Goal: Task Accomplishment & Management: Manage account settings

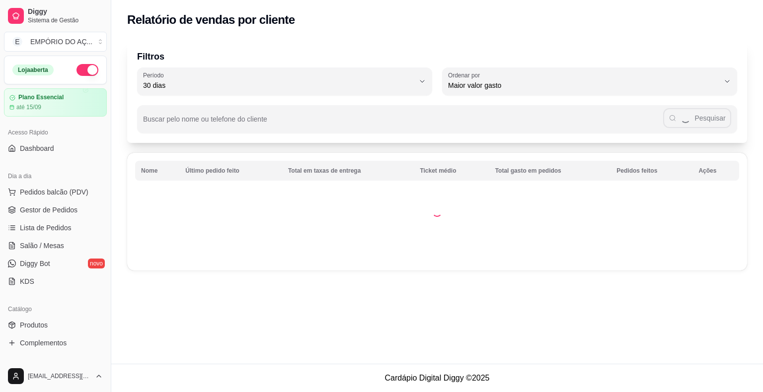
select select "30"
select select "HIGHEST_TOTAL_SPENT_WITH_ORDERS"
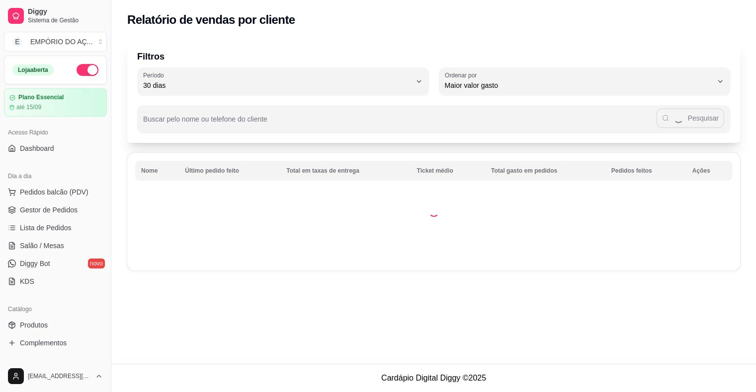
scroll to position [199, 0]
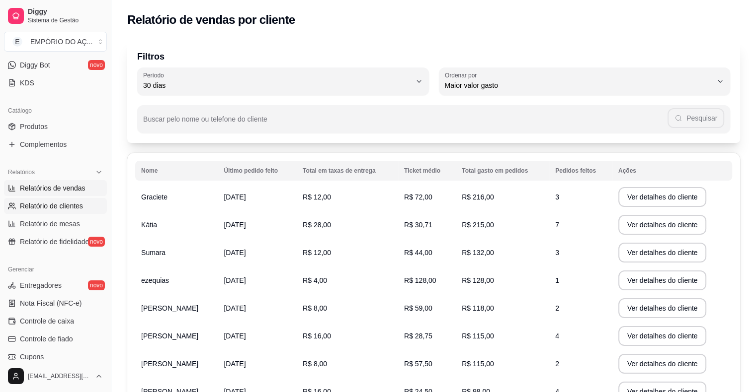
click at [41, 186] on span "Relatórios de vendas" at bounding box center [53, 188] width 66 height 10
select select "ALL"
select select "0"
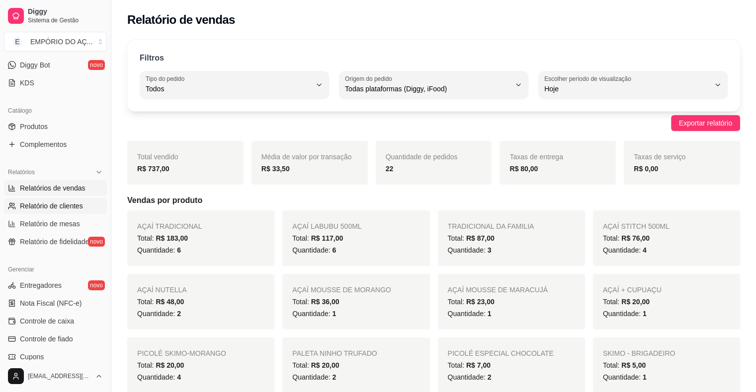
click at [45, 205] on span "Relatório de clientes" at bounding box center [51, 206] width 63 height 10
select select "30"
select select "HIGHEST_TOTAL_SPENT_WITH_ORDERS"
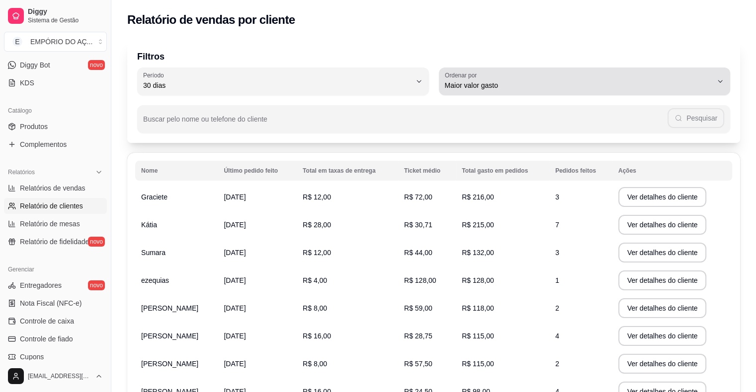
click at [640, 86] on span "Maior valor gasto" at bounding box center [579, 85] width 268 height 10
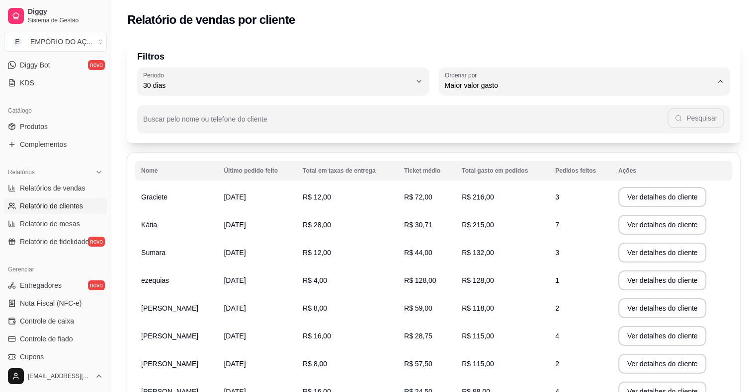
click at [540, 110] on span "Maior número de pedidos" at bounding box center [579, 108] width 255 height 9
type input "HIGHEST_ORDER_COUNT"
select select "HIGHEST_ORDER_COUNT"
click at [35, 206] on span "Relatório de clientes" at bounding box center [51, 206] width 63 height 10
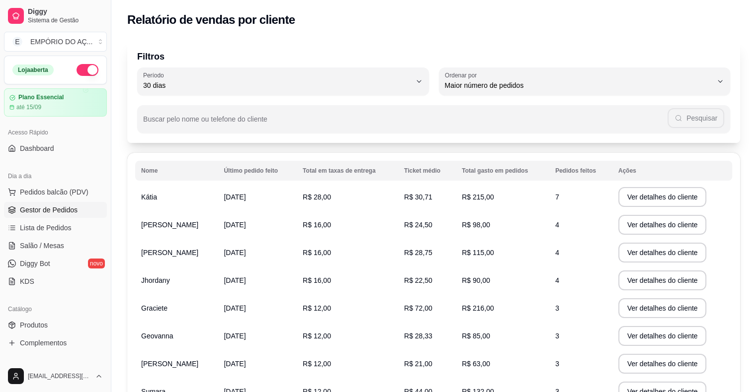
click at [64, 207] on span "Gestor de Pedidos" at bounding box center [49, 210] width 58 height 10
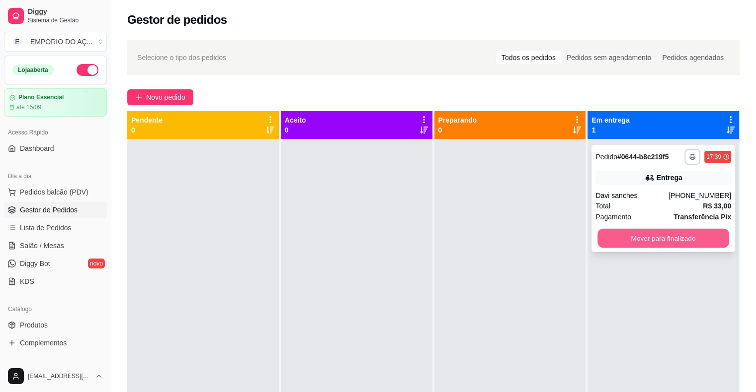
click at [627, 241] on button "Mover para finalizado" at bounding box center [663, 238] width 132 height 19
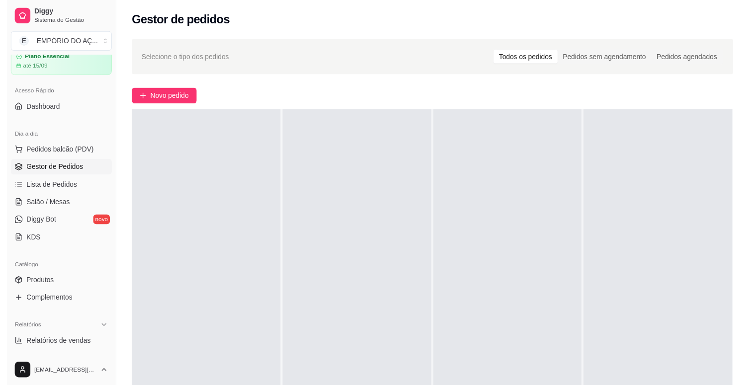
scroll to position [99, 0]
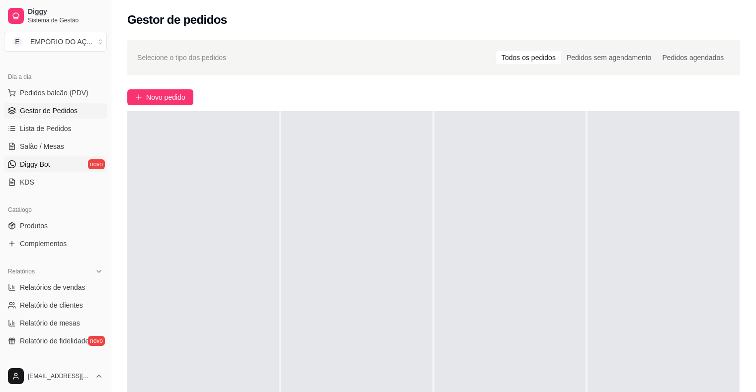
click at [54, 166] on link "Diggy Bot novo" at bounding box center [55, 164] width 103 height 16
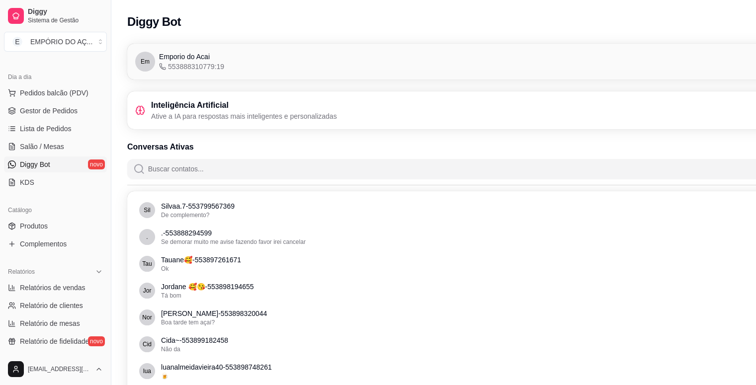
click at [161, 173] on input "Buscar contatos..." at bounding box center [495, 169] width 700 height 20
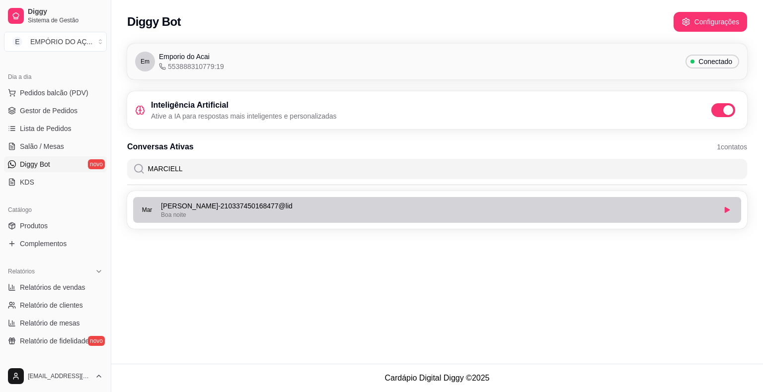
type input "MARCIELL"
click at [230, 218] on div "Boa noite" at bounding box center [438, 215] width 554 height 8
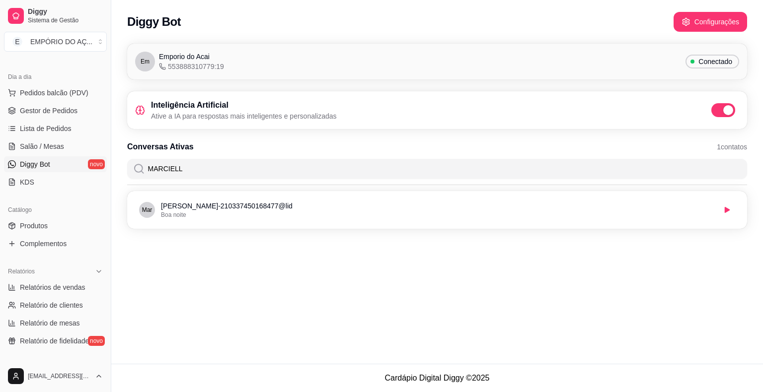
drag, startPoint x: 182, startPoint y: 171, endPoint x: 102, endPoint y: 162, distance: 80.9
click at [102, 162] on div "Diggy Sistema de Gestão E EMPÓRIO DO AÇ ... Loja aberta Plano Essencial até 15/…" at bounding box center [381, 196] width 763 height 392
